Goal: Transaction & Acquisition: Purchase product/service

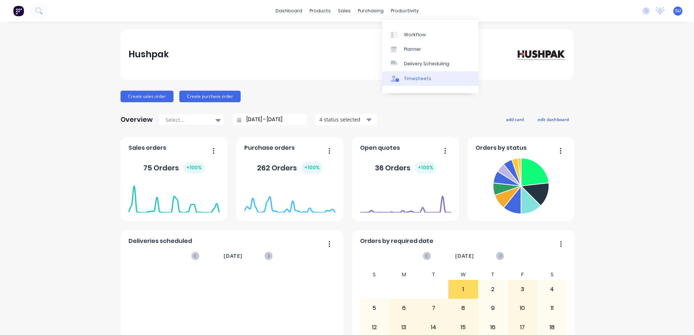
click at [410, 81] on div "Timesheets" at bounding box center [417, 78] width 27 height 7
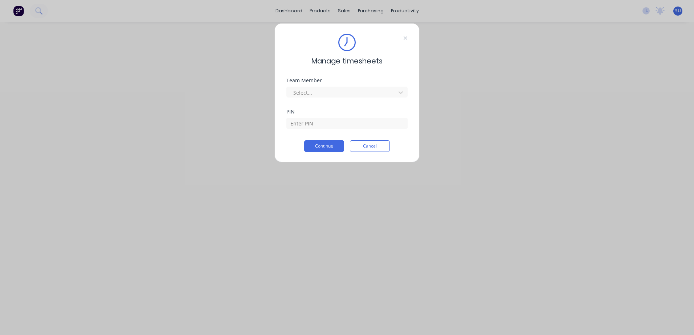
click at [346, 10] on div "Manage timesheets Team Member Select... PIN Continue Cancel" at bounding box center [347, 167] width 694 height 335
click at [382, 144] on button "Cancel" at bounding box center [370, 146] width 40 height 12
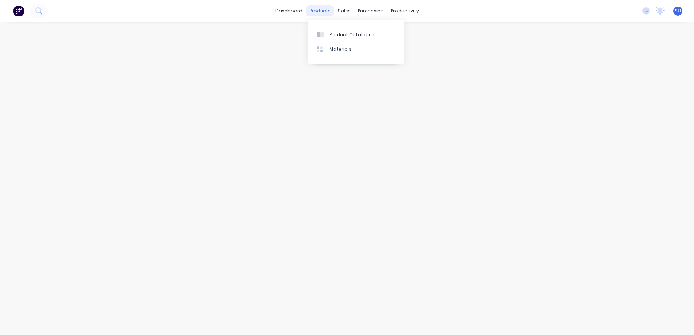
click at [326, 11] on div "products" at bounding box center [320, 10] width 28 height 11
click at [342, 35] on div "Product Catalogue" at bounding box center [351, 35] width 45 height 7
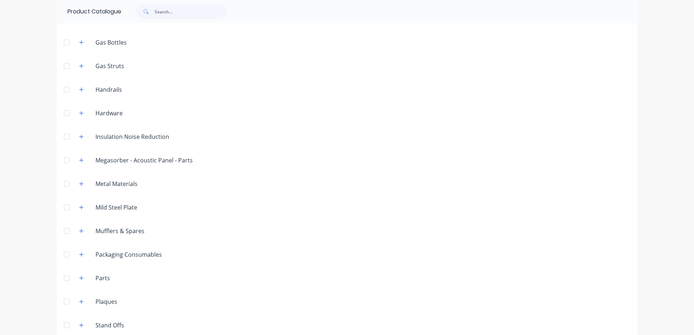
scroll to position [455, 0]
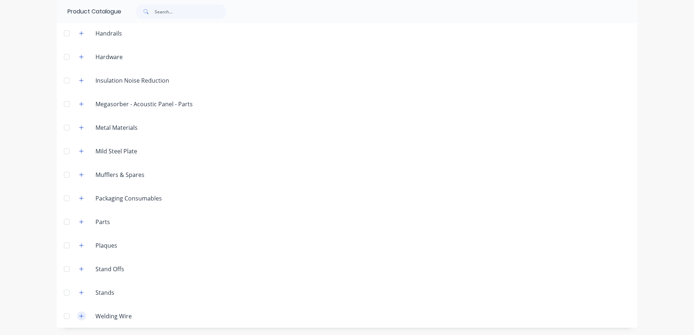
click at [79, 316] on icon "button" at bounding box center [81, 316] width 4 height 4
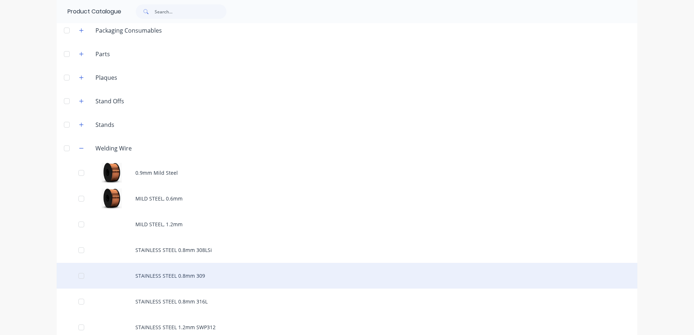
scroll to position [636, 0]
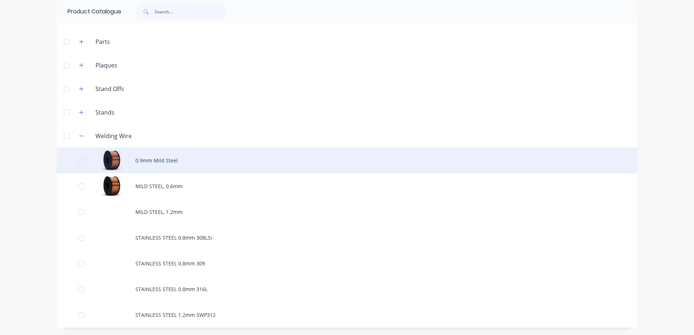
click at [154, 163] on div "0.9mm Mild Steel" at bounding box center [347, 161] width 581 height 26
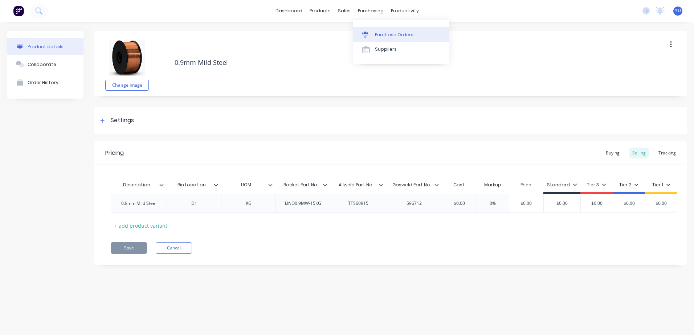
click at [380, 34] on div "Purchase Orders" at bounding box center [394, 35] width 38 height 7
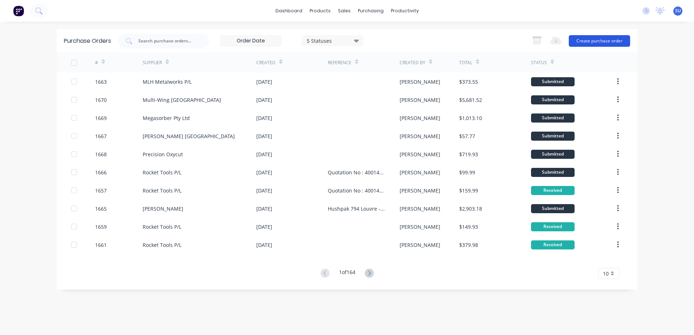
click at [603, 41] on button "Create purchase order" at bounding box center [599, 41] width 61 height 12
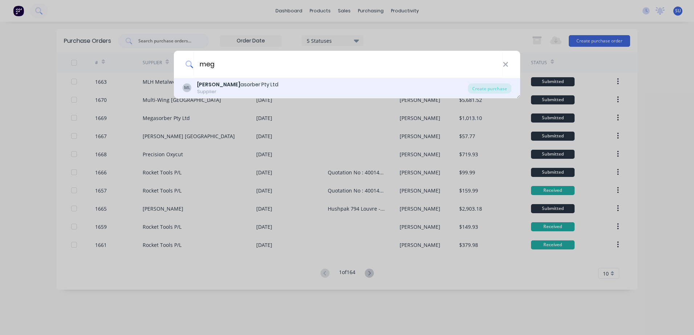
type input "meg"
click at [249, 87] on div "ML [PERSON_NAME] asorber Pty Ltd Supplier" at bounding box center [325, 88] width 285 height 14
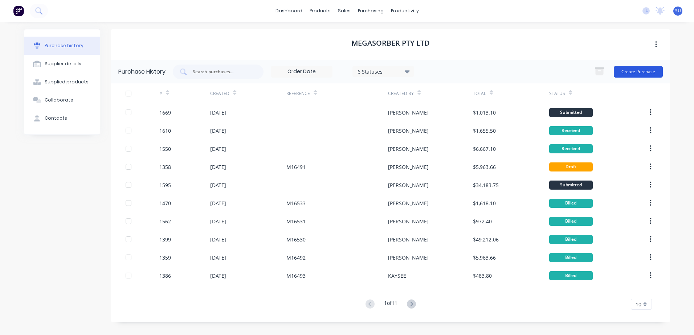
click at [639, 73] on button "Create Purchase" at bounding box center [638, 72] width 49 height 12
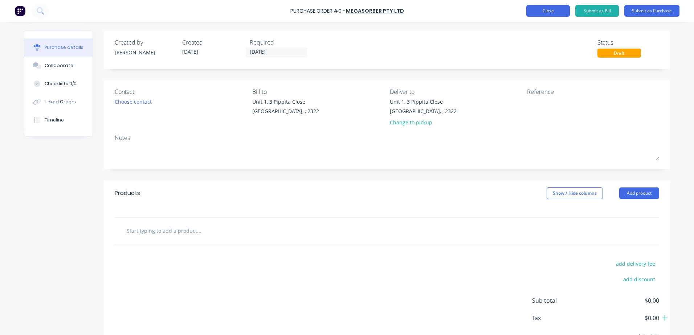
click at [540, 9] on button "Close" at bounding box center [548, 11] width 44 height 12
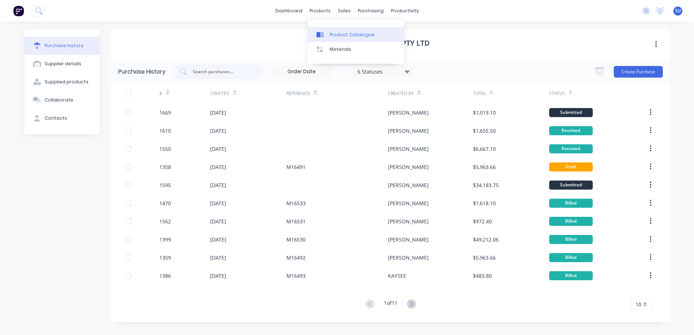
click at [335, 36] on div "Product Catalogue" at bounding box center [351, 35] width 45 height 7
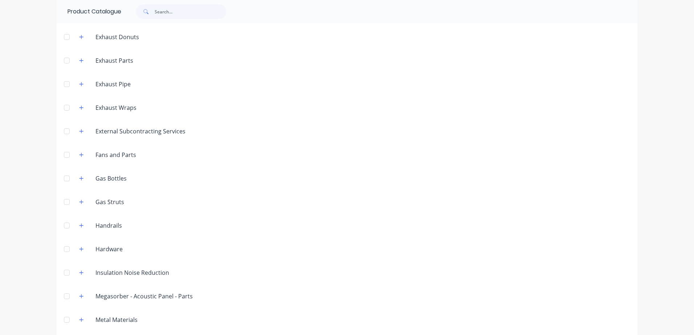
scroll to position [327, 0]
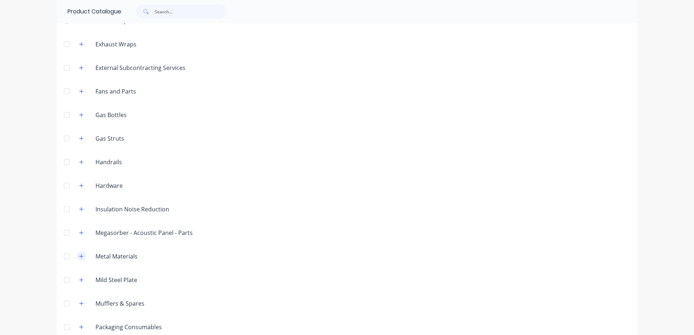
click at [79, 255] on icon "button" at bounding box center [81, 256] width 4 height 5
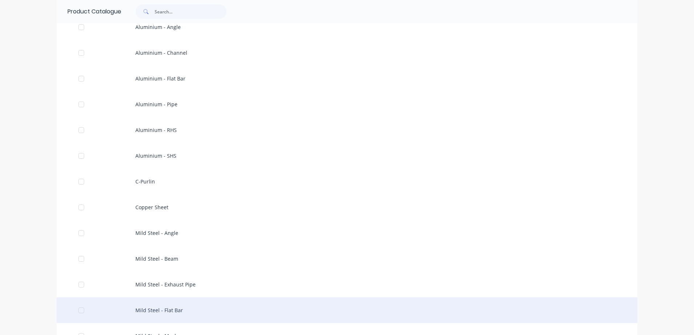
scroll to position [617, 0]
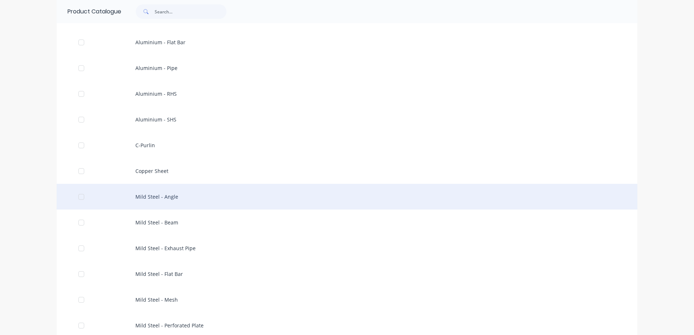
click at [154, 197] on div "Mild Steel - Angle" at bounding box center [347, 197] width 581 height 26
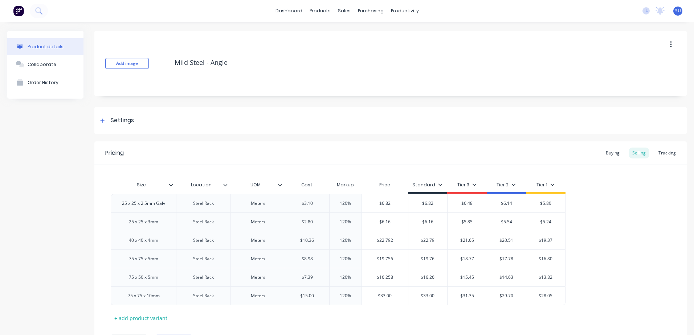
type textarea "x"
